Goal: Navigation & Orientation: Find specific page/section

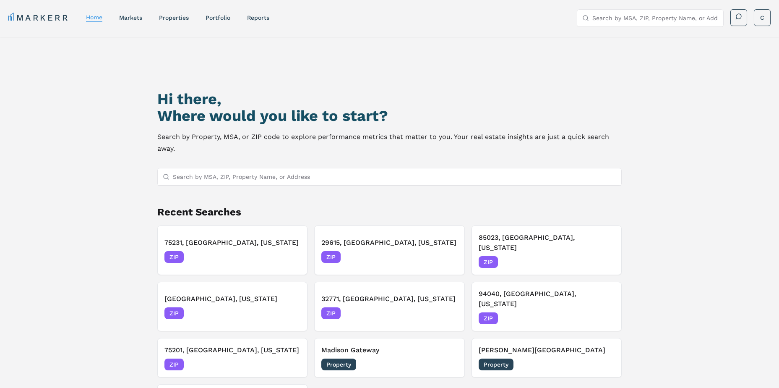
click at [130, 18] on link "markets" at bounding box center [130, 17] width 23 height 7
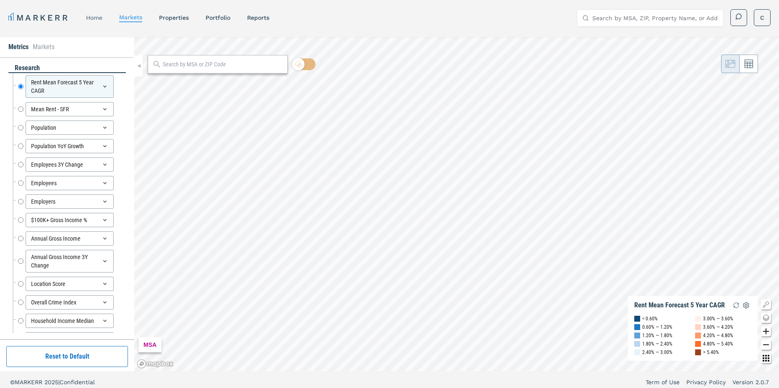
click at [93, 19] on link "home" at bounding box center [94, 17] width 16 height 7
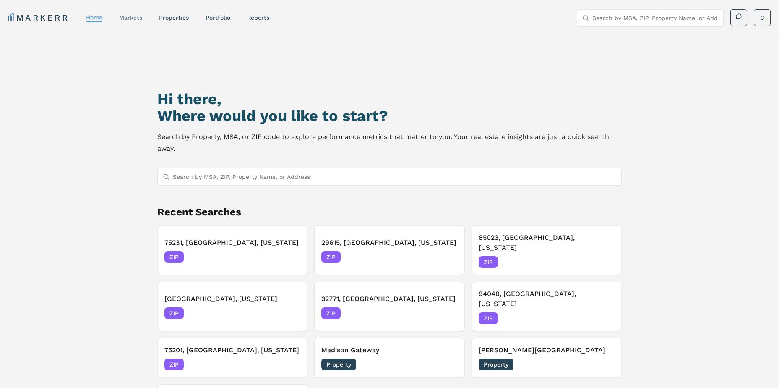
click at [128, 19] on link "markets" at bounding box center [130, 17] width 23 height 7
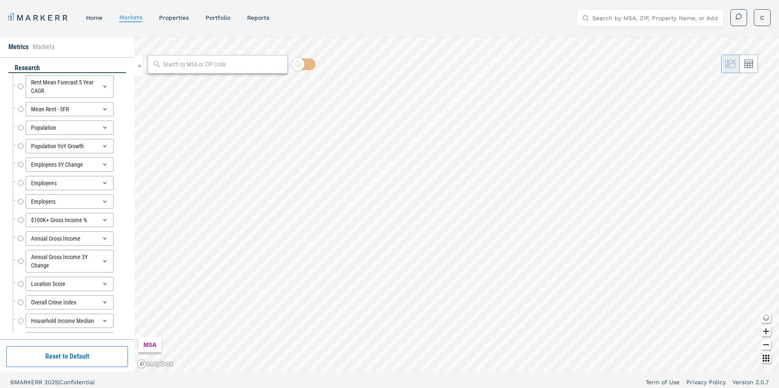
radio input "true"
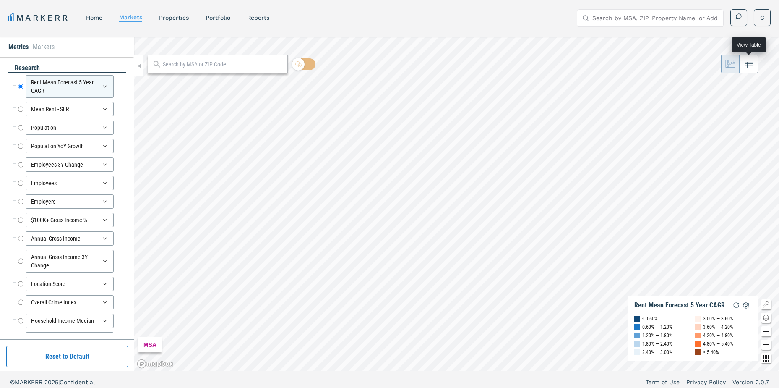
click at [751, 70] on button at bounding box center [748, 64] width 18 height 18
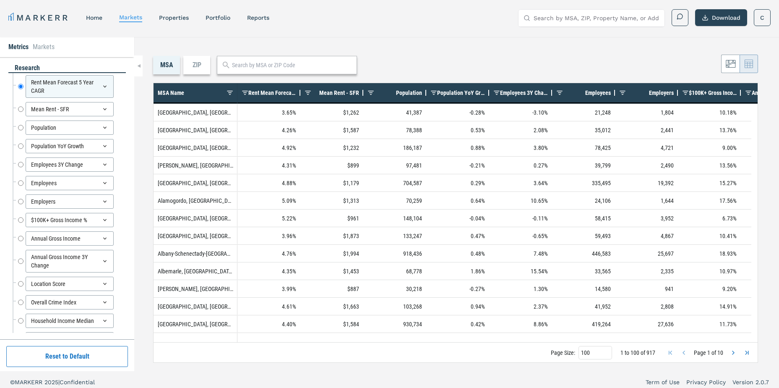
click at [53, 19] on link "MARKERR" at bounding box center [38, 18] width 61 height 12
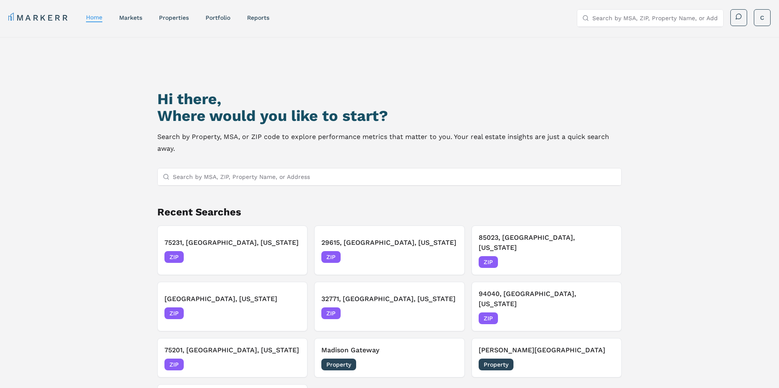
click at [49, 19] on link "MARKERR" at bounding box center [38, 18] width 61 height 12
click at [124, 16] on link "markets" at bounding box center [130, 17] width 23 height 7
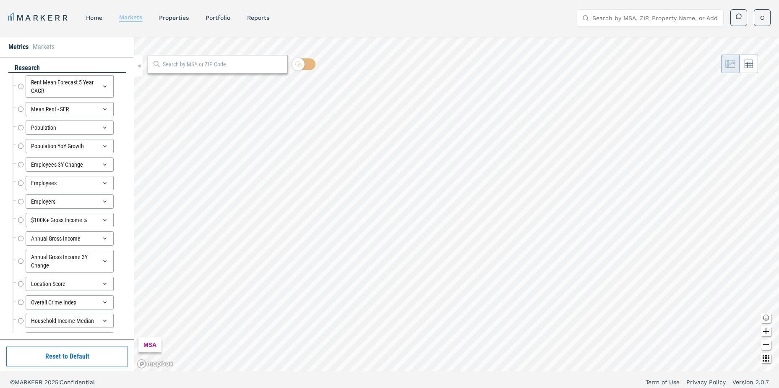
radio input "true"
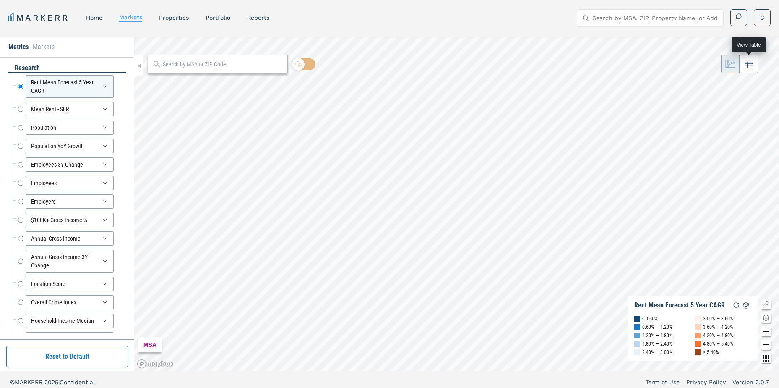
click at [752, 62] on icon at bounding box center [749, 64] width 8 height 8
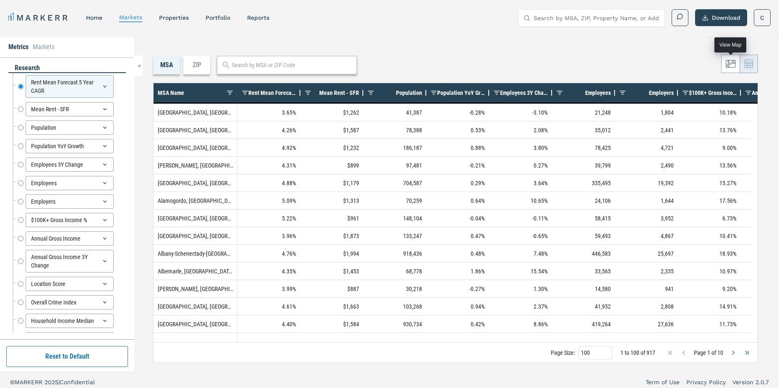
click at [727, 57] on button at bounding box center [730, 64] width 18 height 18
